Goal: Task Accomplishment & Management: Complete application form

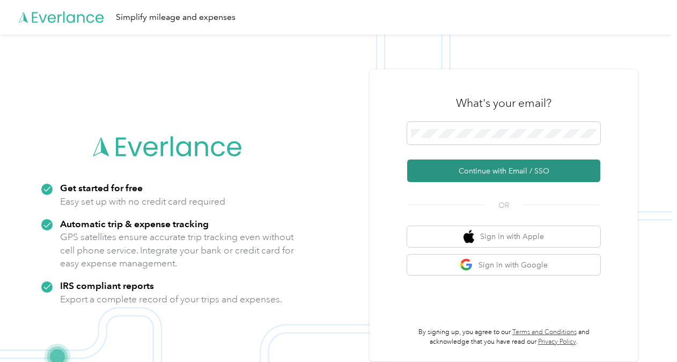
click at [474, 180] on button "Continue with Email / SSO" at bounding box center [503, 170] width 193 height 23
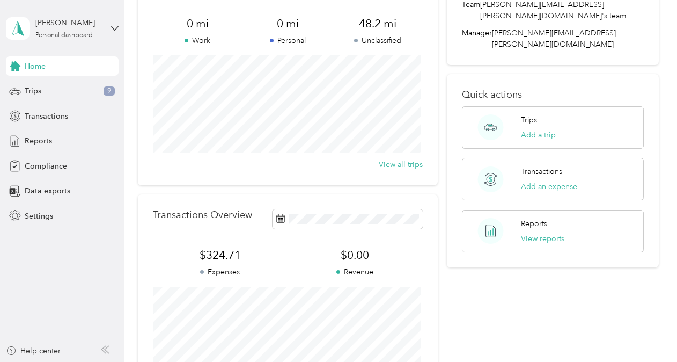
scroll to position [83, 0]
click at [36, 175] on div "Home Trips 9 Transactions Reports Compliance Data exports Settings" at bounding box center [62, 140] width 113 height 169
click at [39, 169] on span "Compliance" at bounding box center [46, 165] width 42 height 11
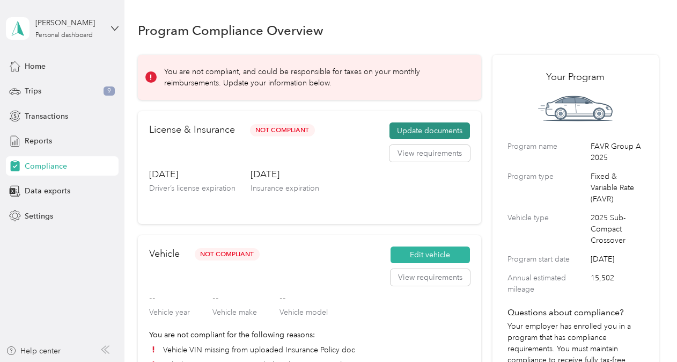
click at [424, 127] on button "Update documents" at bounding box center [430, 130] width 80 height 17
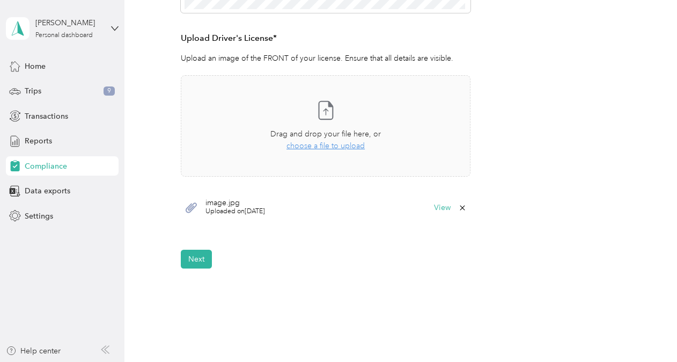
scroll to position [281, 0]
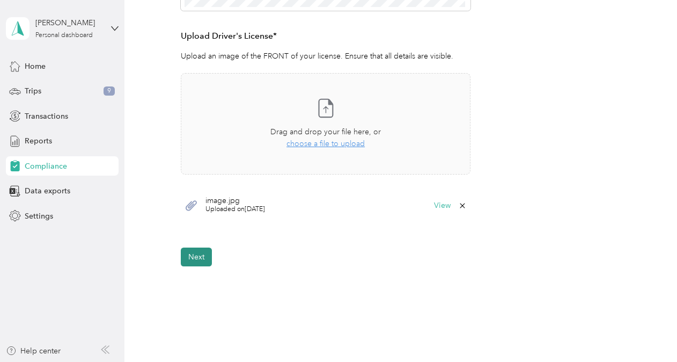
click at [196, 255] on button "Next" at bounding box center [196, 256] width 31 height 19
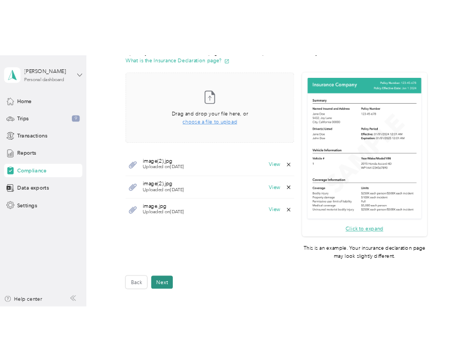
scroll to position [350, 0]
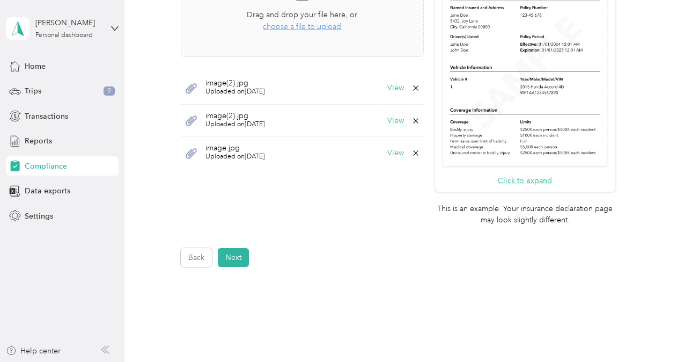
click at [106, 331] on aside "[PERSON_NAME] Personal dashboard Home Trips 9 Transactions Reports Compliance D…" at bounding box center [62, 181] width 124 height 362
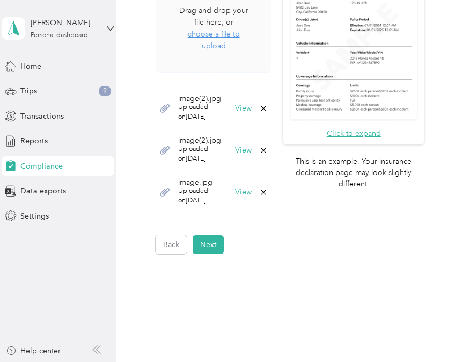
scroll to position [337, 0]
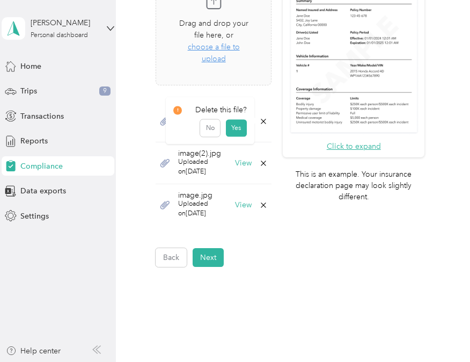
click at [261, 121] on icon at bounding box center [263, 121] width 9 height 9
click at [236, 129] on button "Yes" at bounding box center [236, 128] width 21 height 17
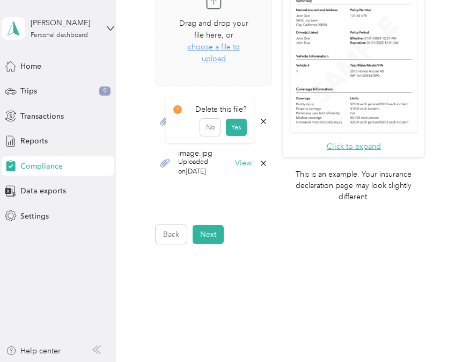
click at [262, 121] on icon at bounding box center [263, 121] width 5 height 5
click at [237, 128] on button "Yes" at bounding box center [236, 128] width 21 height 17
click at [266, 118] on icon at bounding box center [263, 121] width 9 height 9
click at [238, 127] on button "Yes" at bounding box center [236, 128] width 21 height 17
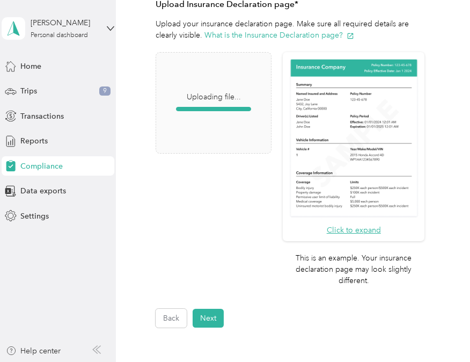
scroll to position [250, 0]
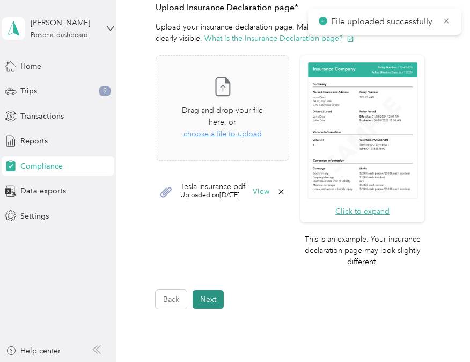
click at [207, 301] on button "Next" at bounding box center [208, 299] width 31 height 19
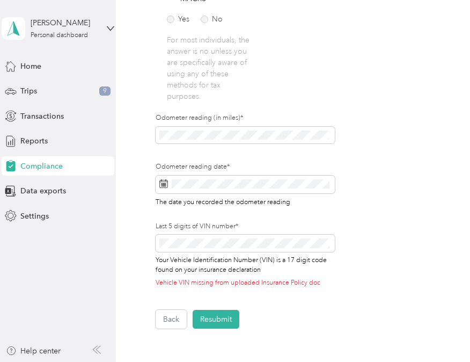
scroll to position [381, 0]
click at [218, 318] on button "Resubmit" at bounding box center [216, 319] width 47 height 19
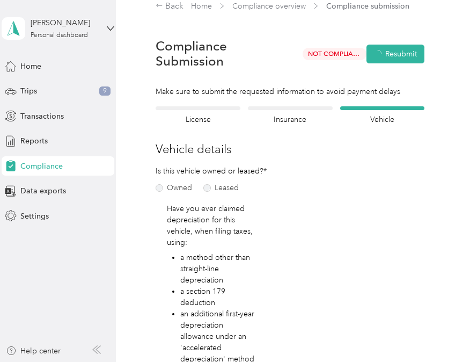
scroll to position [13, 0]
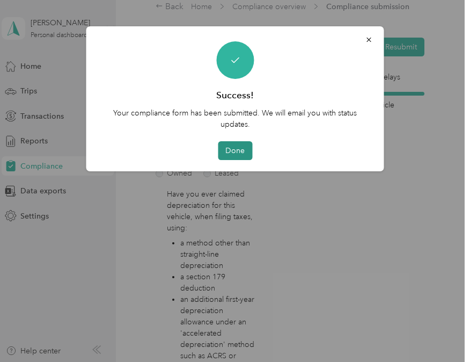
click at [236, 150] on button "Done" at bounding box center [235, 150] width 34 height 19
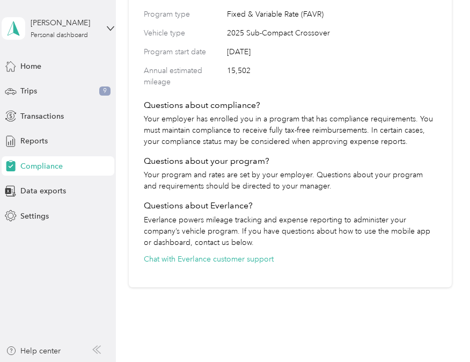
scroll to position [914, 0]
